Goal: Download file/media

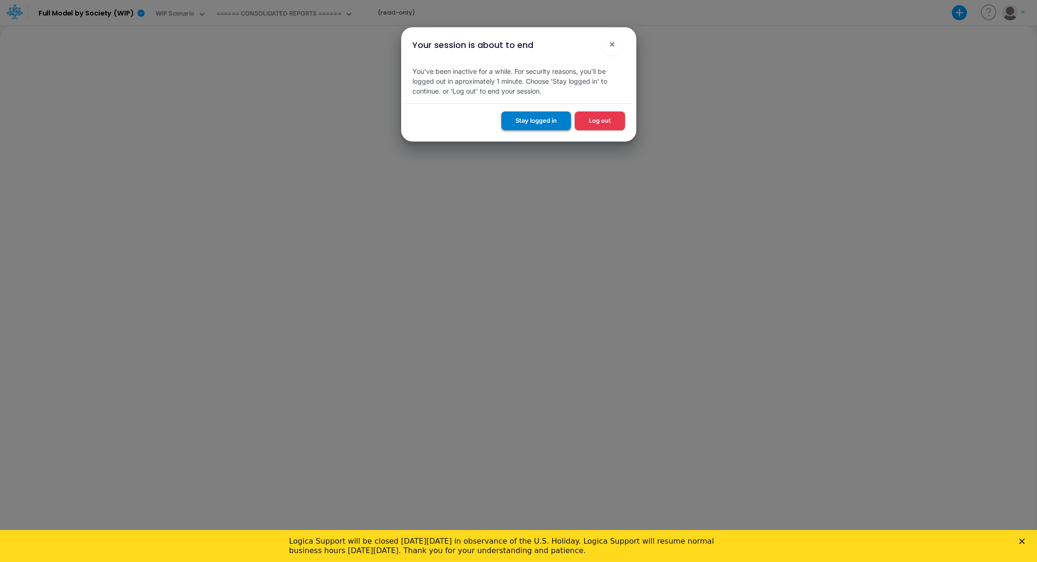
click at [537, 119] on button "Stay logged in" at bounding box center [536, 120] width 70 height 18
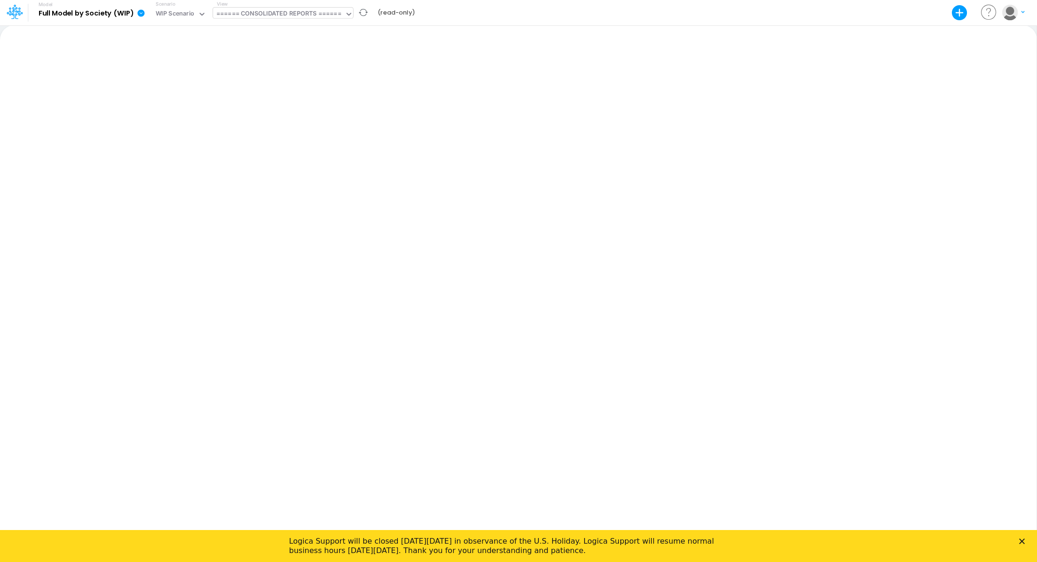
click at [272, 15] on div "====== CONSOLIDATED REPORTS ======" at bounding box center [278, 14] width 125 height 11
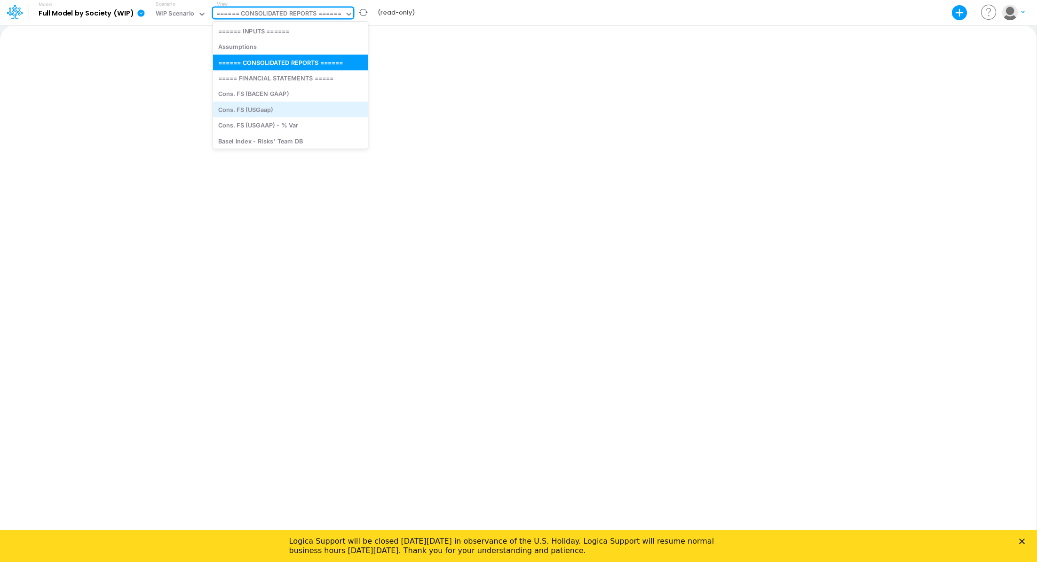
click at [272, 107] on div "Cons. FS (USGaap)" at bounding box center [290, 110] width 155 height 16
type input "Consolidated FS - USGAAP"
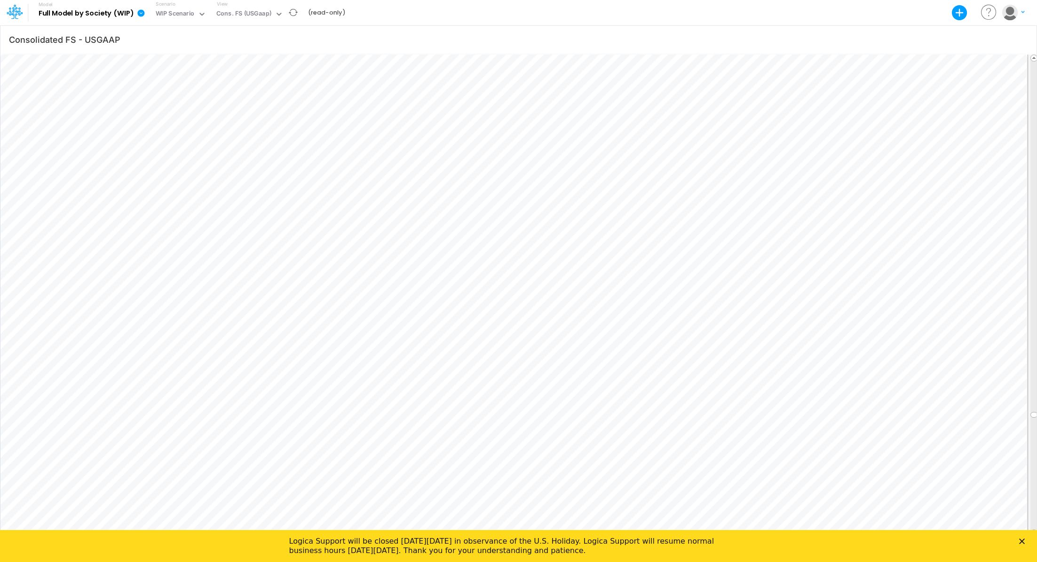
scroll to position [4, 1]
click at [1024, 541] on icon "Close" at bounding box center [1022, 541] width 6 height 6
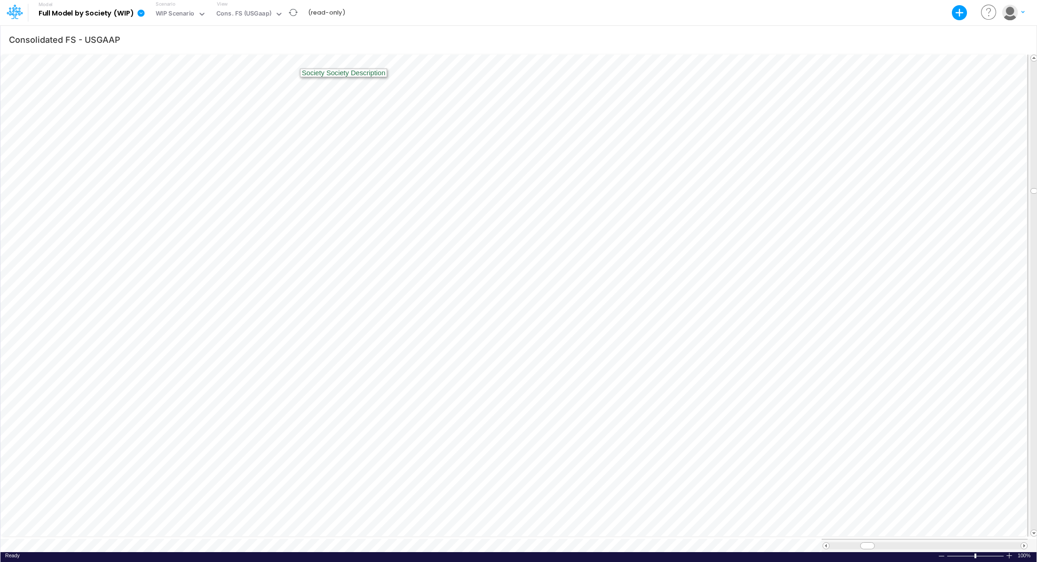
click at [142, 16] on icon at bounding box center [140, 12] width 7 height 7
click at [224, 38] on icon "button" at bounding box center [226, 38] width 8 height 10
click at [139, 15] on icon at bounding box center [140, 12] width 7 height 7
click at [161, 41] on button "Export" at bounding box center [188, 39] width 101 height 16
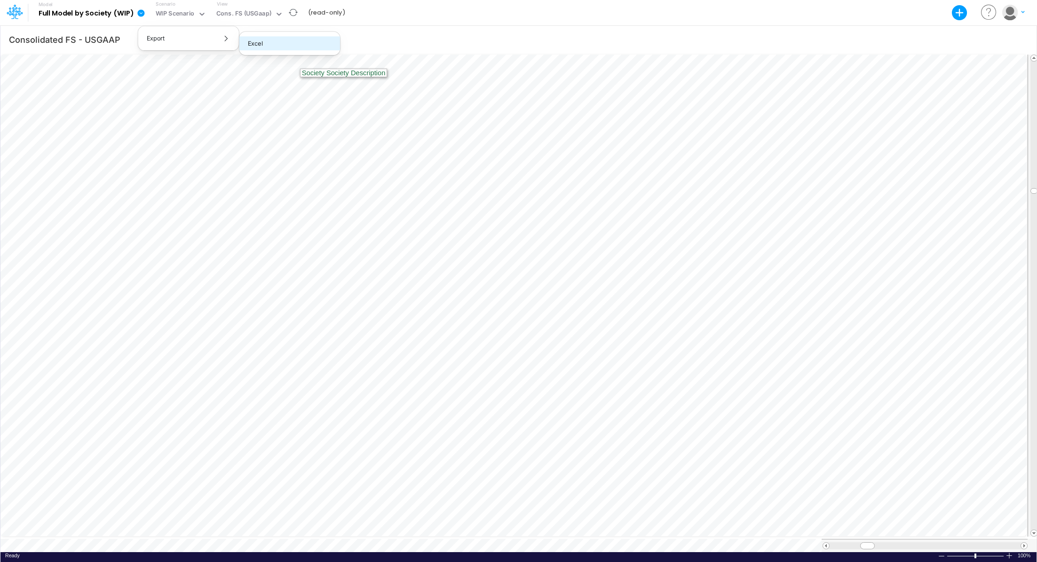
click at [253, 42] on button "Excel" at bounding box center [289, 43] width 101 height 15
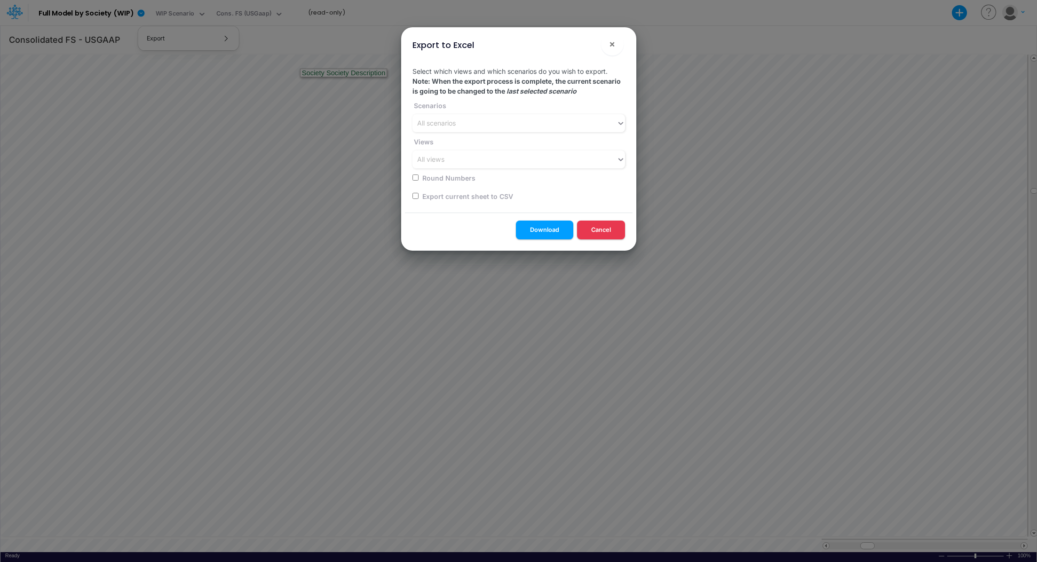
click at [441, 197] on label "Export current sheet to CSV" at bounding box center [467, 196] width 92 height 10
click at [413, 196] on input "checkbox" at bounding box center [415, 196] width 6 height 6
checkbox input "true"
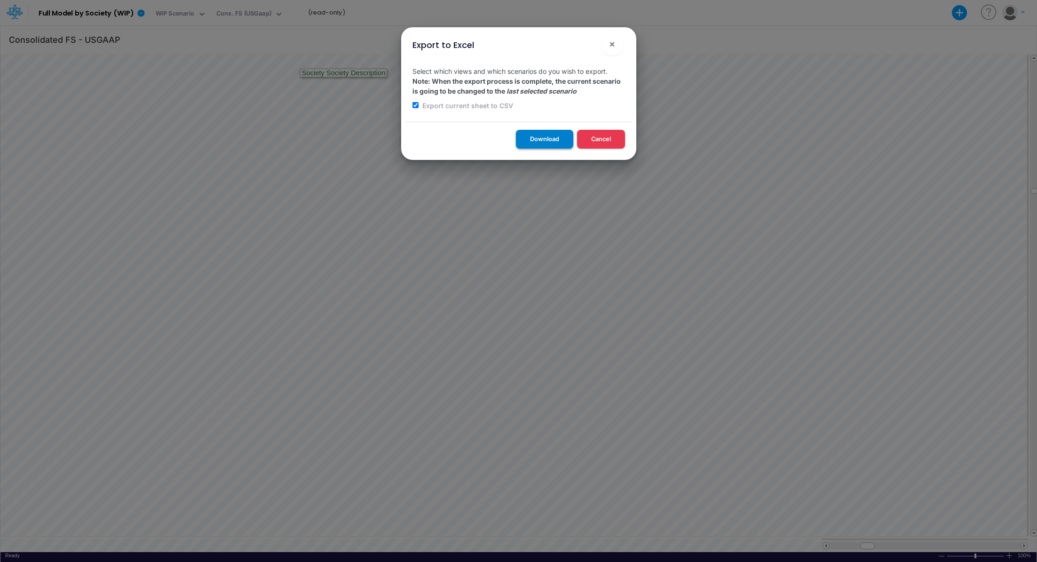
click at [523, 143] on button "Download" at bounding box center [544, 139] width 57 height 18
click at [616, 44] on button "×" at bounding box center [612, 44] width 23 height 23
